Goal: Find contact information: Find contact information

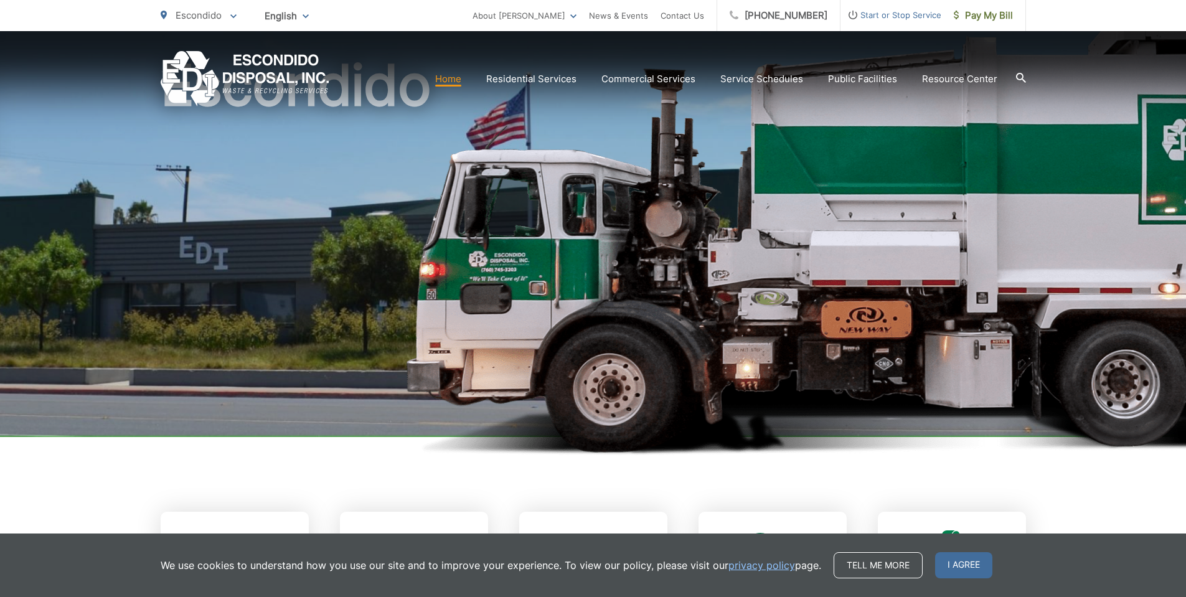
scroll to position [124, 0]
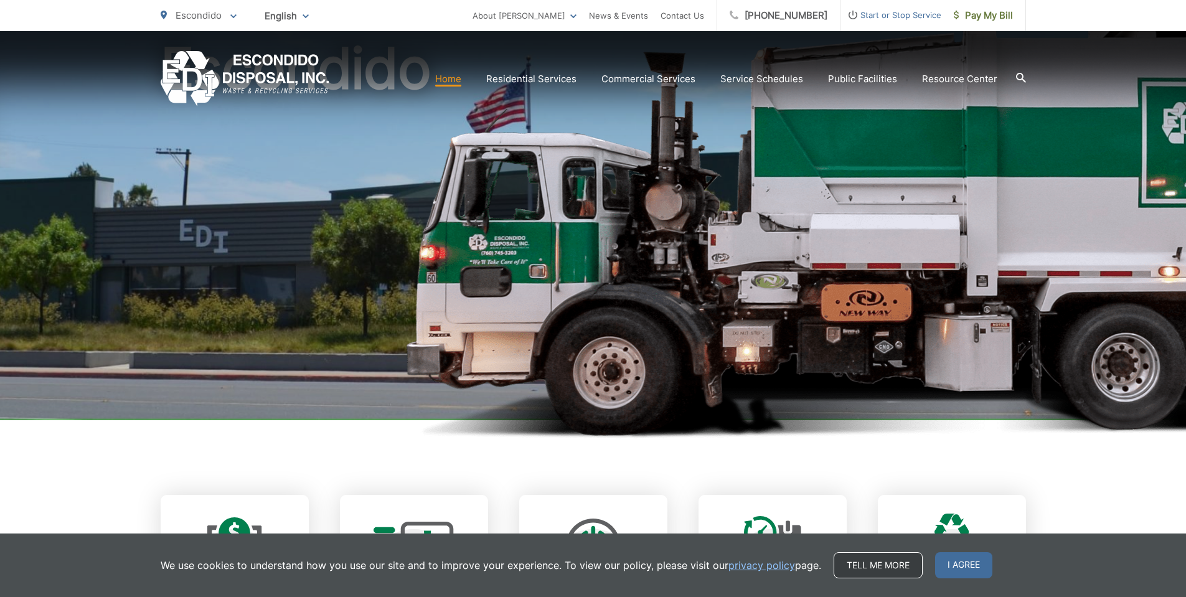
click at [871, 555] on link "Tell me more" at bounding box center [877, 565] width 89 height 26
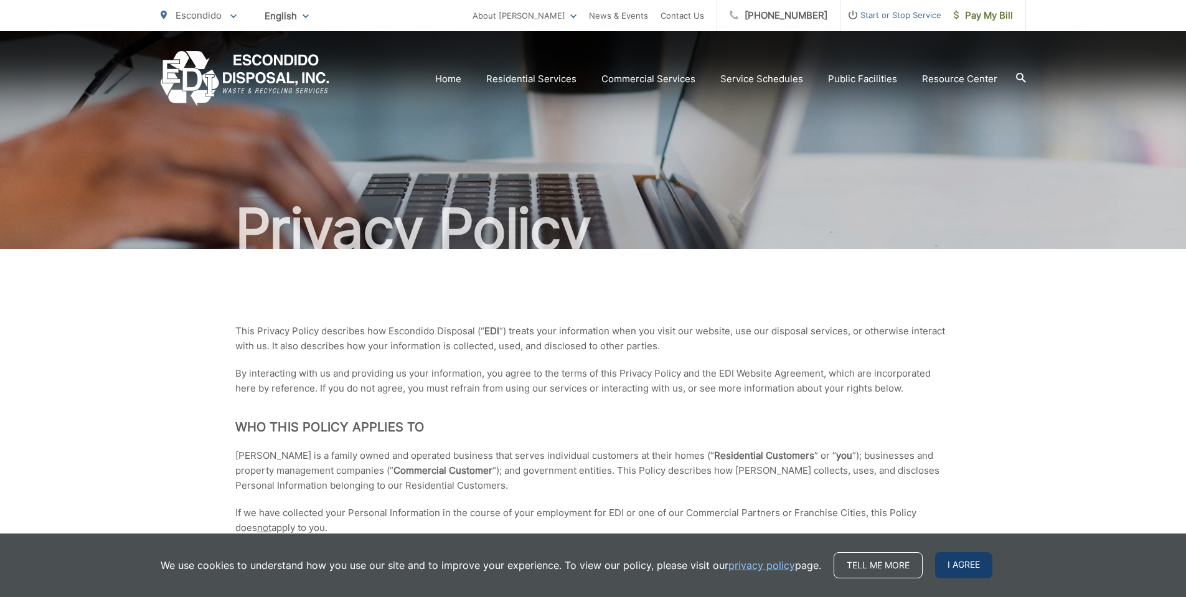
click at [964, 561] on span "I agree" at bounding box center [963, 565] width 57 height 26
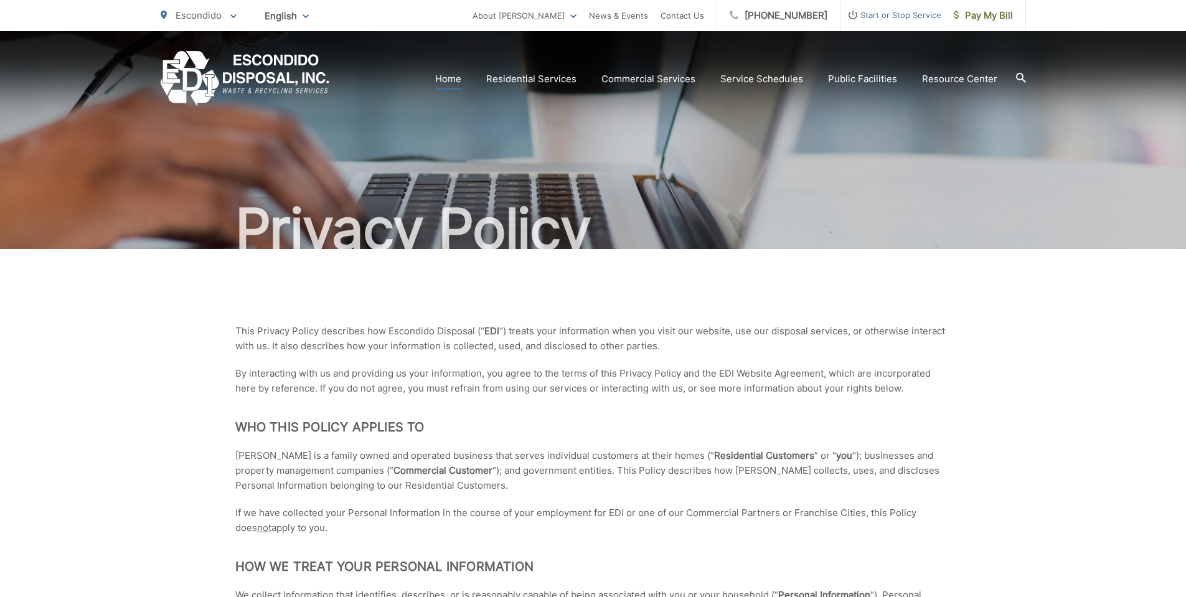
click at [449, 77] on link "Home" at bounding box center [448, 79] width 26 height 15
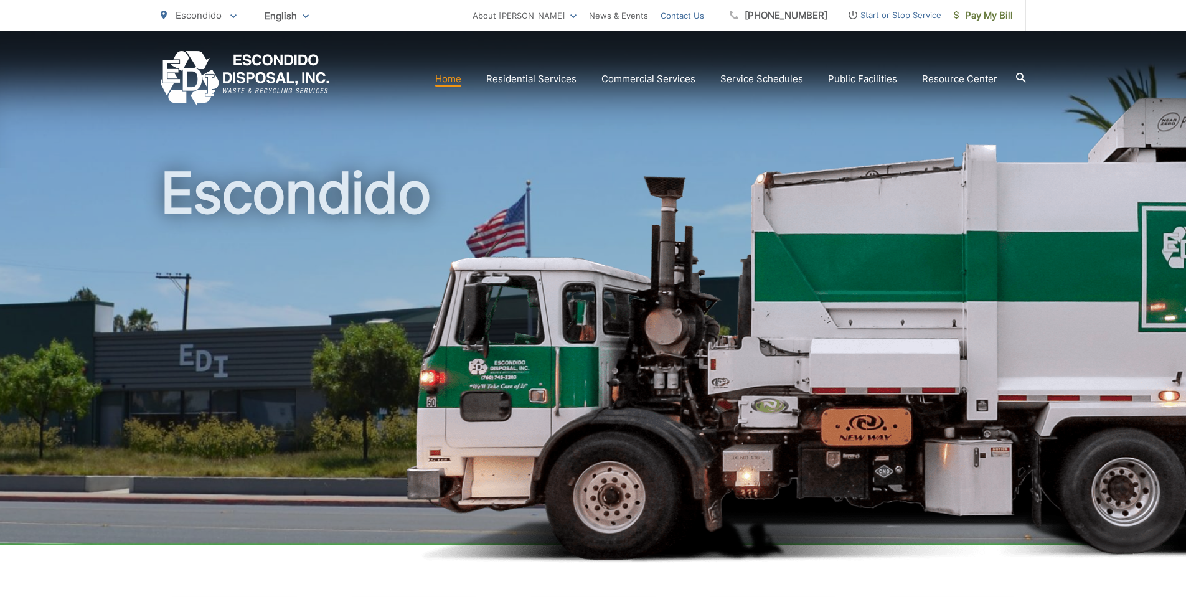
click at [704, 12] on link "Contact Us" at bounding box center [682, 15] width 44 height 15
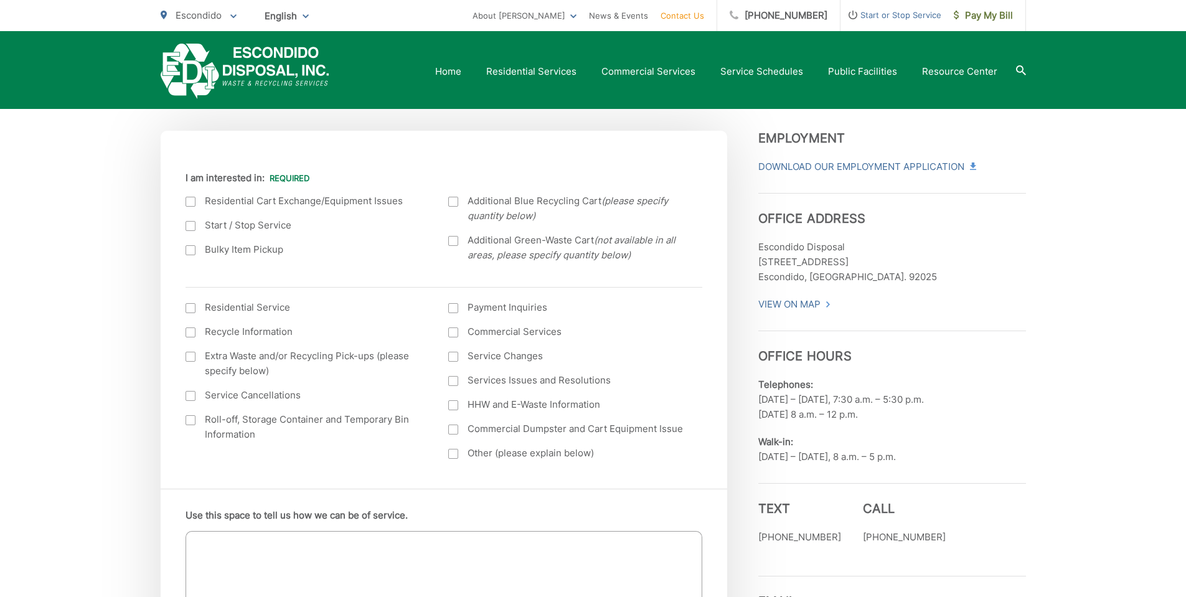
scroll to position [373, 0]
